Goal: Transaction & Acquisition: Purchase product/service

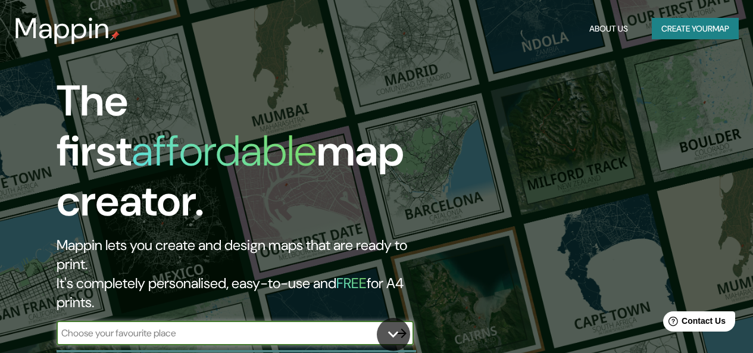
click at [696, 30] on button "Create your map" at bounding box center [695, 29] width 87 height 22
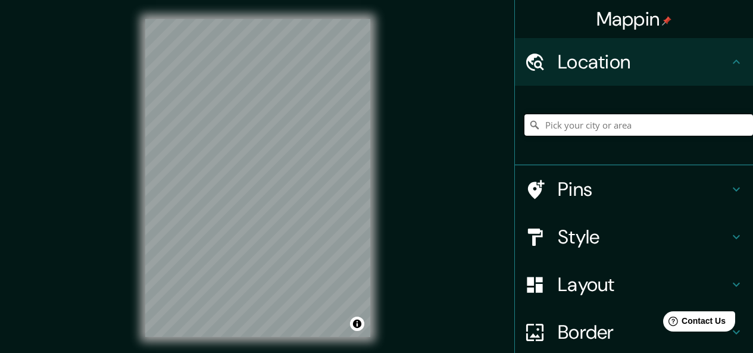
click at [619, 123] on input "Pick your city or area" at bounding box center [638, 124] width 229 height 21
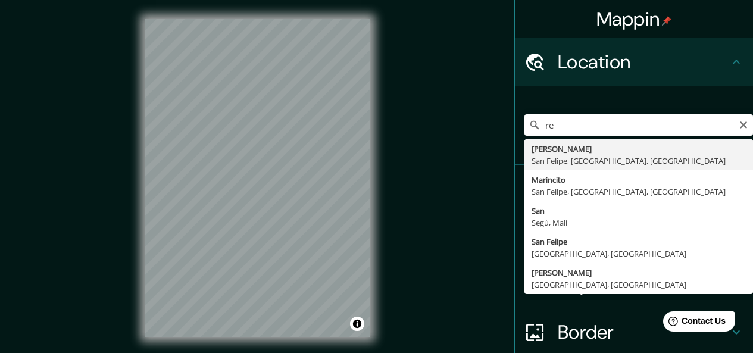
type input "r"
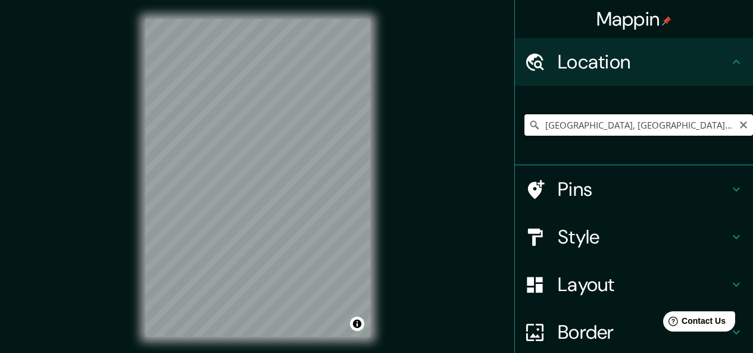
click at [681, 127] on input "[GEOGRAPHIC_DATA], [GEOGRAPHIC_DATA], [GEOGRAPHIC_DATA]" at bounding box center [638, 124] width 229 height 21
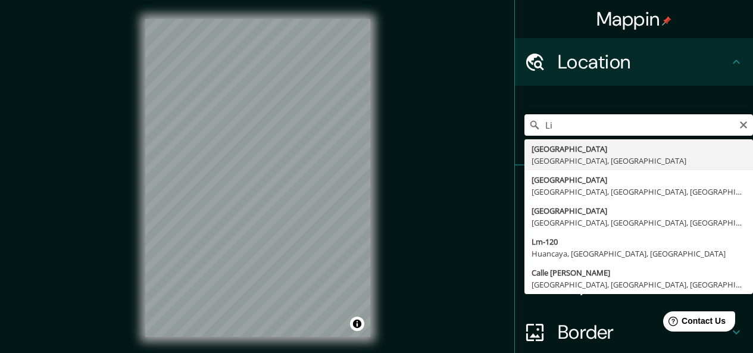
type input "L"
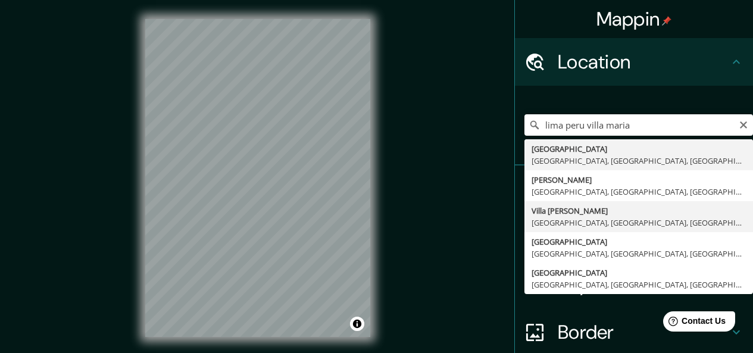
type input "Villa [PERSON_NAME], [GEOGRAPHIC_DATA], [GEOGRAPHIC_DATA], [GEOGRAPHIC_DATA]"
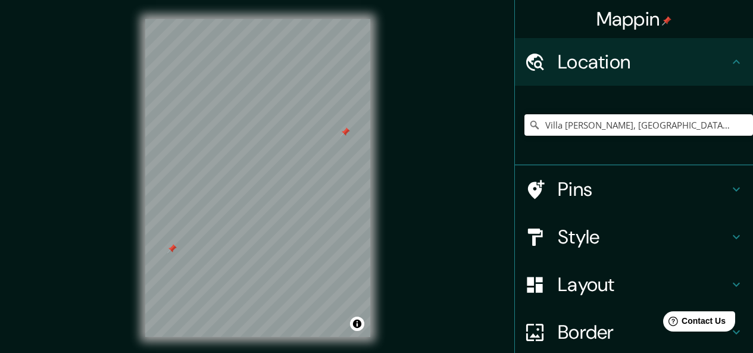
click at [563, 279] on h4 "Layout" at bounding box center [643, 285] width 171 height 24
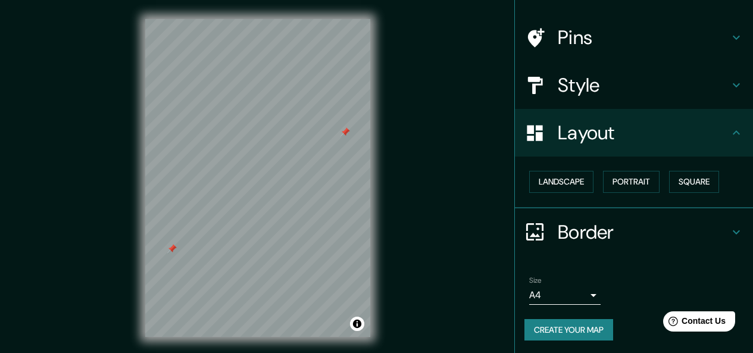
scroll to position [75, 0]
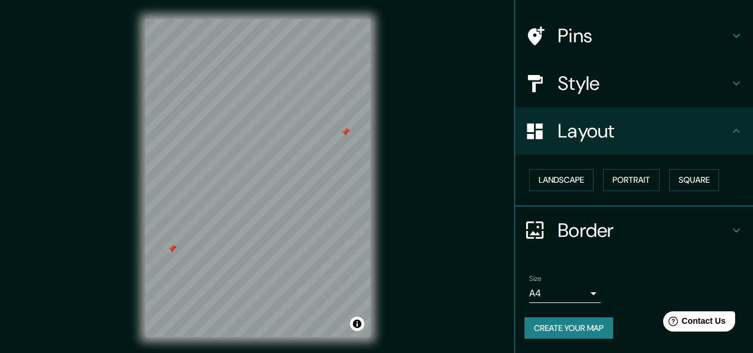
click at [603, 229] on h4 "Border" at bounding box center [643, 230] width 171 height 24
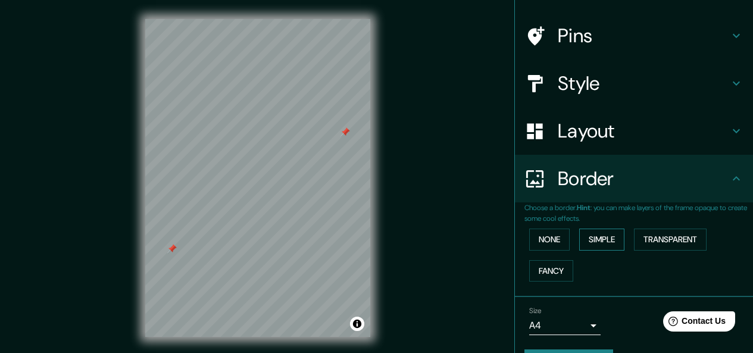
click at [593, 233] on button "Simple" at bounding box center [601, 240] width 45 height 22
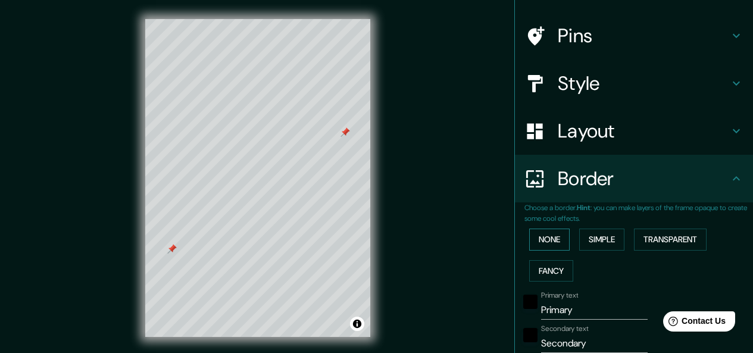
click at [545, 239] on button "None" at bounding box center [549, 240] width 40 height 22
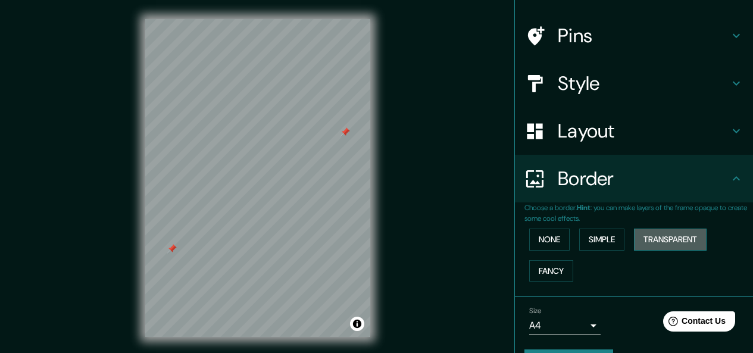
click at [661, 240] on button "Transparent" at bounding box center [670, 240] width 73 height 22
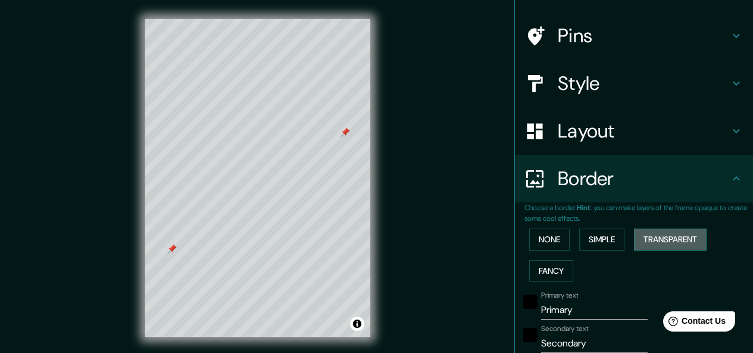
click at [661, 240] on button "Transparent" at bounding box center [670, 240] width 73 height 22
type input "181"
type input "30"
click at [545, 238] on button "None" at bounding box center [549, 240] width 40 height 22
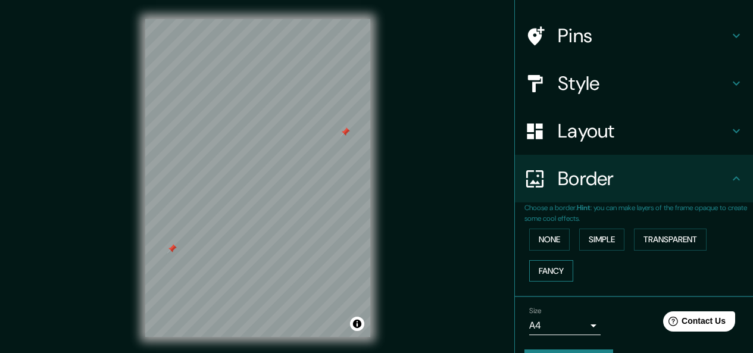
click at [539, 275] on button "Fancy" at bounding box center [551, 271] width 44 height 22
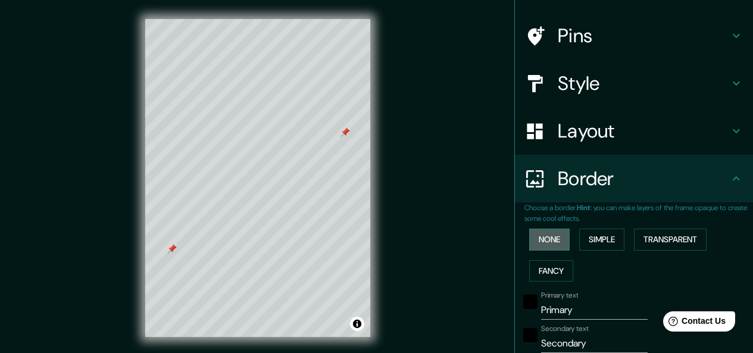
click at [537, 238] on button "None" at bounding box center [549, 240] width 40 height 22
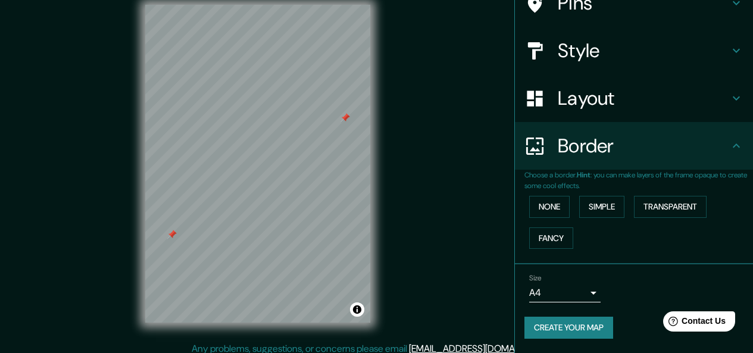
scroll to position [22, 0]
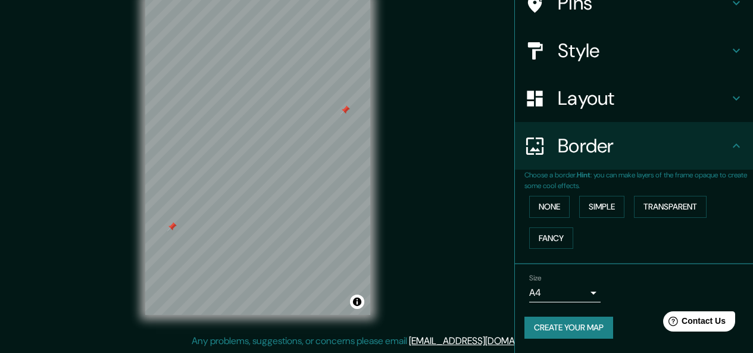
click at [588, 291] on body "Mappin Location [GEOGRAPHIC_DATA][PERSON_NAME], [GEOGRAPHIC_DATA], [GEOGRAPHIC_…" at bounding box center [376, 154] width 753 height 353
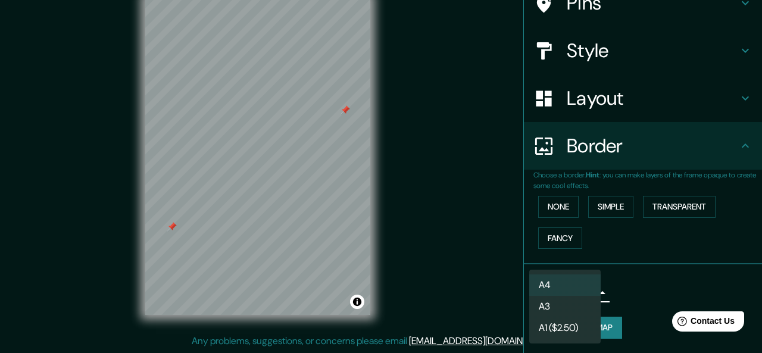
click at [613, 289] on div at bounding box center [381, 176] width 762 height 353
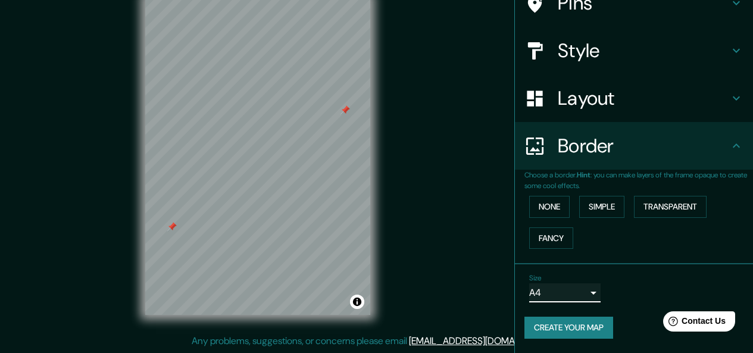
scroll to position [0, 0]
